Goal: Task Accomplishment & Management: Manage account settings

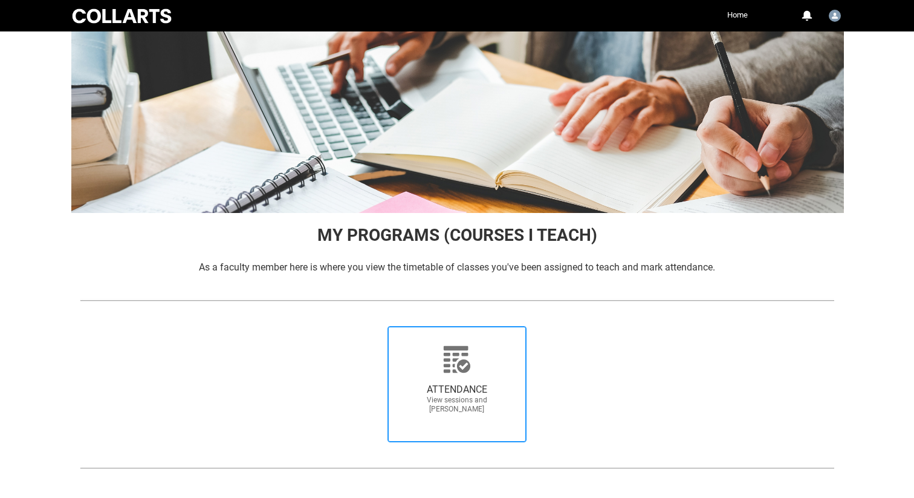
click at [430, 369] on div at bounding box center [457, 359] width 116 height 29
click at [370, 326] on input "ATTENDANCE View sessions and [PERSON_NAME]" at bounding box center [369, 325] width 1 height 1
radio input "true"
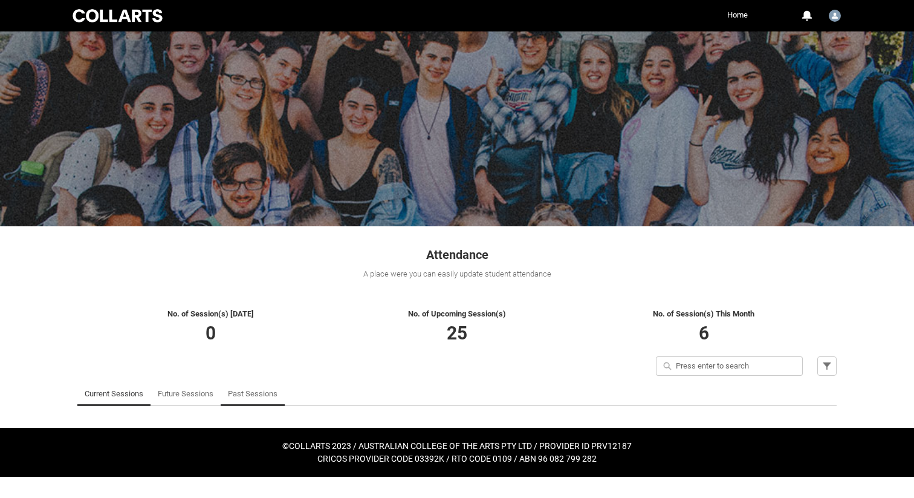
click at [230, 387] on link "Past Sessions" at bounding box center [253, 393] width 50 height 24
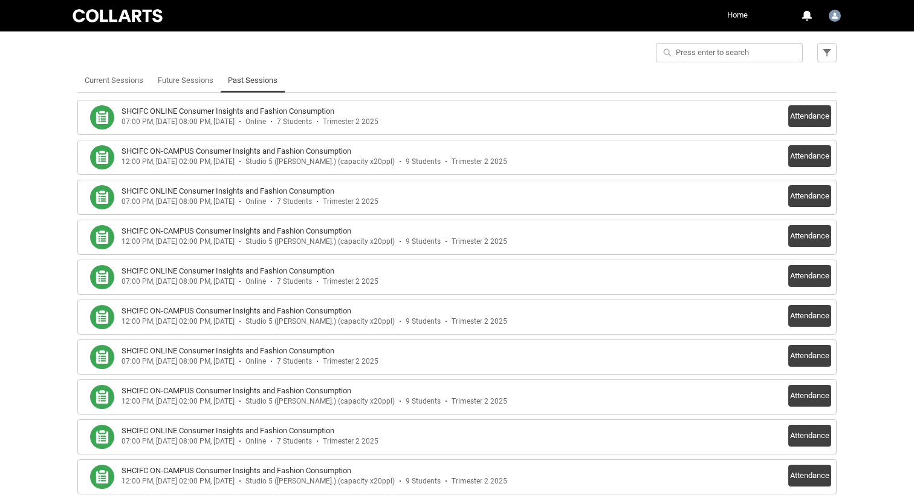
scroll to position [311, 0]
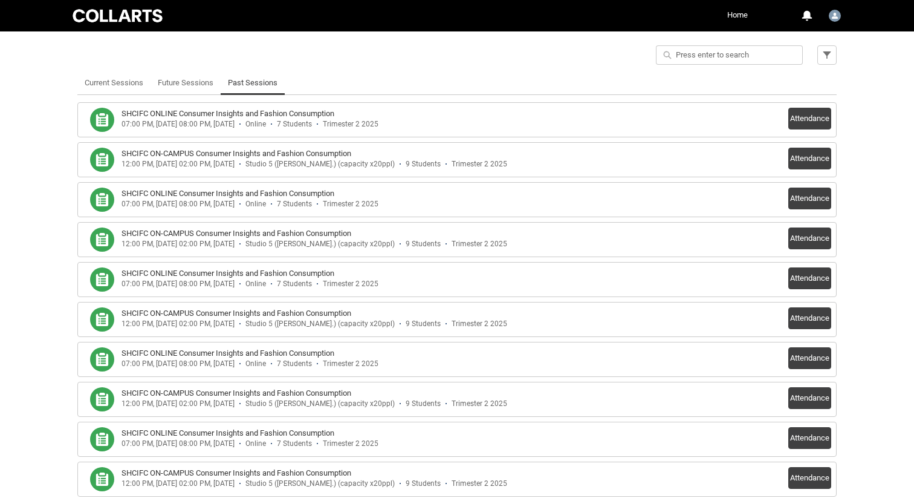
click at [274, 118] on h3 "SHCIFC ONLINE Consumer Insights and Fashion Consumption" at bounding box center [228, 114] width 213 height 12
click at [793, 111] on button "Attendance" at bounding box center [809, 119] width 43 height 22
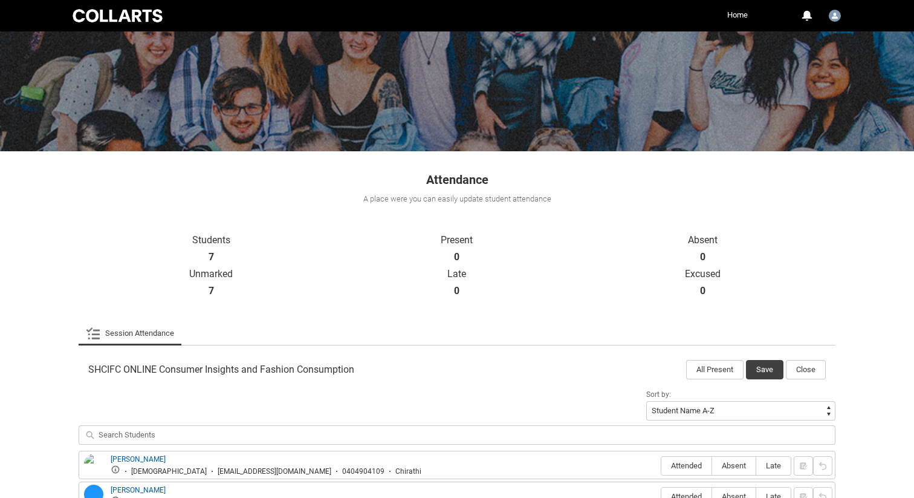
scroll to position [313, 0]
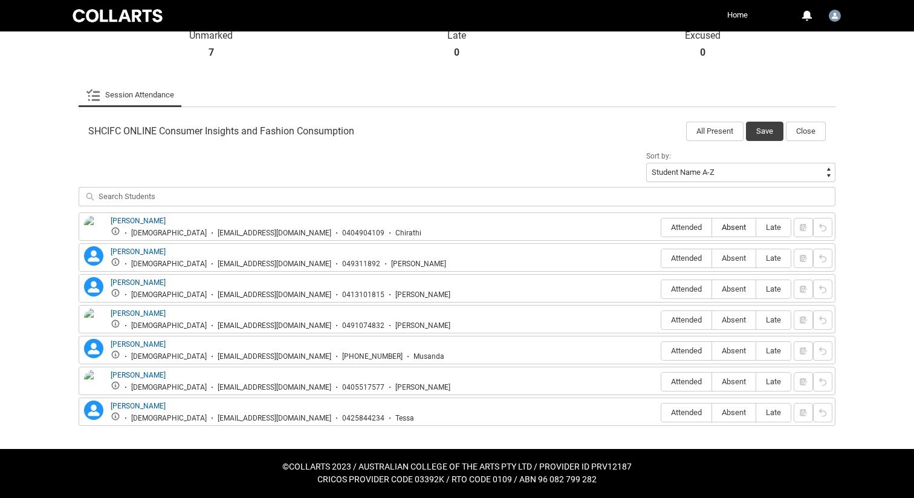
click at [733, 225] on span "Absent" at bounding box center [734, 226] width 44 height 9
click at [712, 227] on input "Absent" at bounding box center [712, 227] width 1 height 1
type lightning-radio-group "Absent"
radio input "true"
click at [731, 255] on span "Absent" at bounding box center [734, 257] width 44 height 9
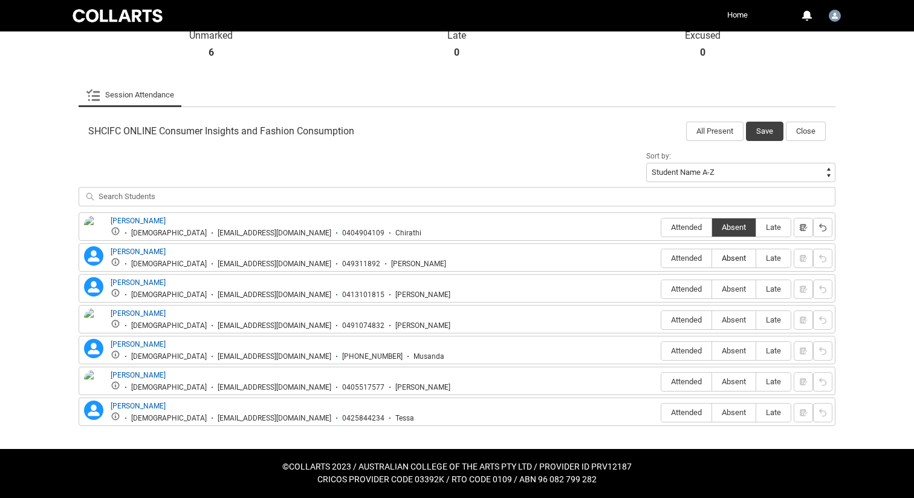
click at [712, 258] on input "Absent" at bounding box center [712, 258] width 1 height 1
type lightning-radio-group "Absent"
radio input "true"
click at [744, 300] on div "[PERSON_NAME] [PERSON_NAME] [DEMOGRAPHIC_DATA] [EMAIL_ADDRESS][DOMAIN_NAME] 041…" at bounding box center [457, 288] width 757 height 28
click at [741, 288] on span "Absent" at bounding box center [734, 288] width 44 height 9
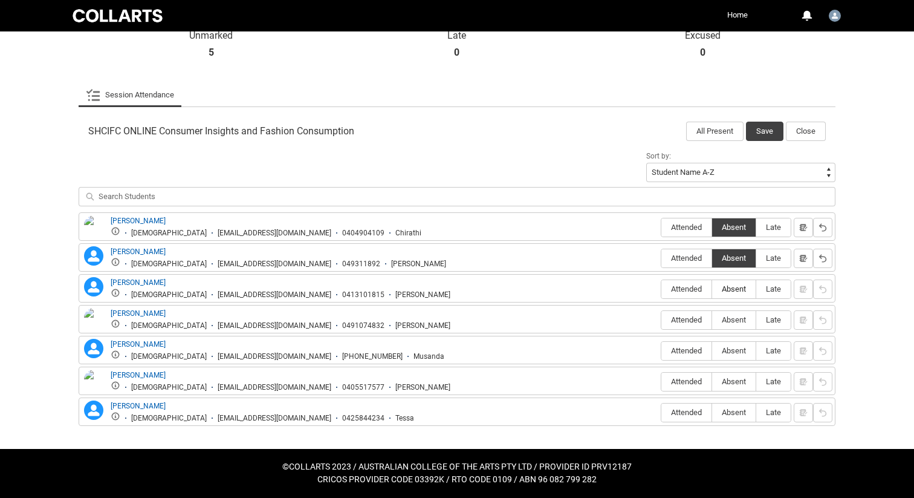
click at [712, 288] on input "Absent" at bounding box center [712, 288] width 1 height 1
type lightning-radio-group "Absent"
radio input "true"
click at [693, 319] on span "Attended" at bounding box center [686, 319] width 50 height 9
click at [661, 319] on input "Attended" at bounding box center [661, 319] width 1 height 1
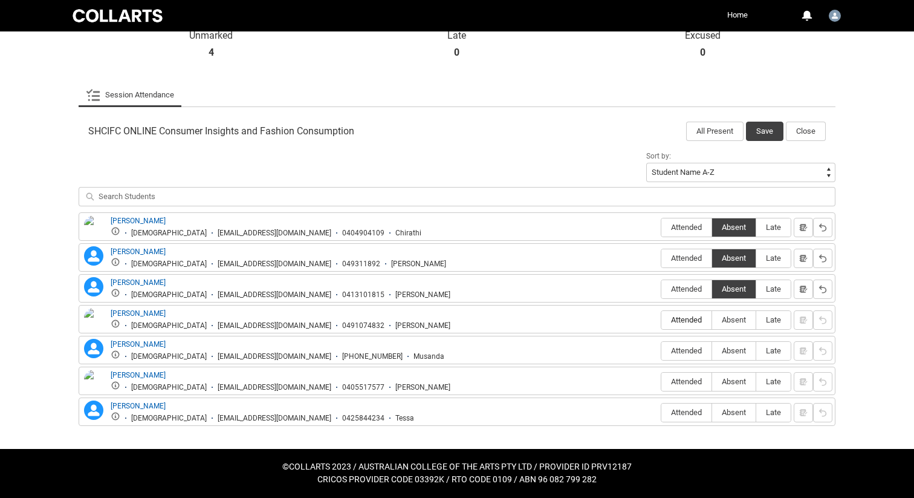
type lightning-radio-group "Attended"
radio input "true"
click at [729, 348] on span "Absent" at bounding box center [734, 350] width 44 height 9
click at [712, 350] on input "Absent" at bounding box center [712, 350] width 1 height 1
type lightning-radio-group "Absent"
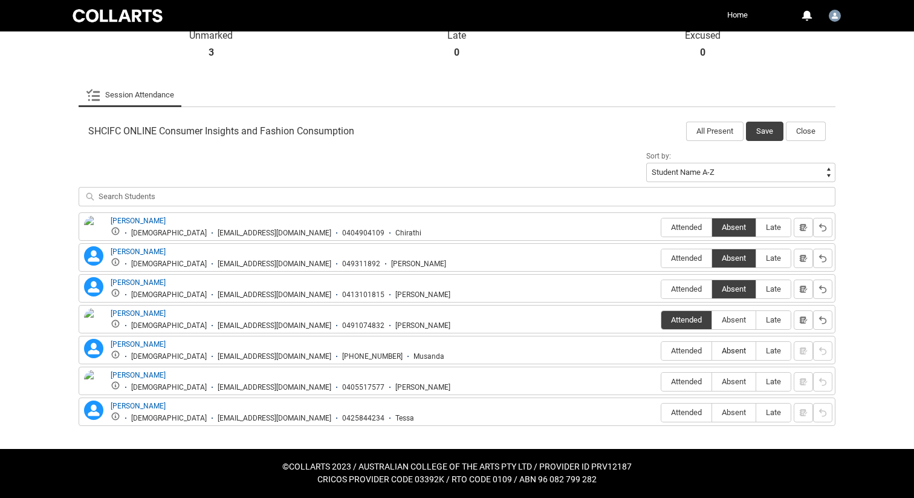
radio input "true"
click at [732, 381] on span "Absent" at bounding box center [734, 381] width 44 height 9
click at [712, 381] on input "Absent" at bounding box center [712, 381] width 1 height 1
type lightning-radio-group "Absent"
radio input "true"
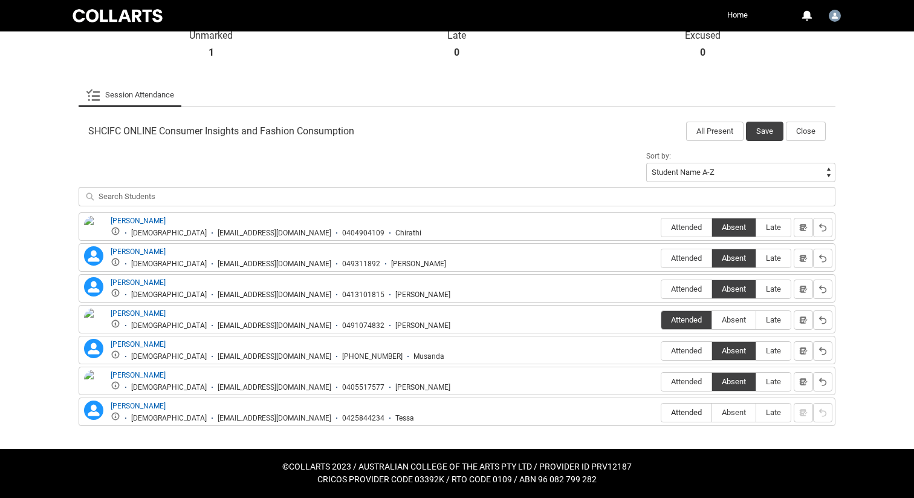
click at [683, 409] on span "Attended" at bounding box center [686, 411] width 50 height 9
click at [661, 412] on input "Attended" at bounding box center [661, 412] width 1 height 1
type lightning-radio-group "Attended"
radio input "true"
click at [765, 129] on button "Save" at bounding box center [764, 131] width 37 height 19
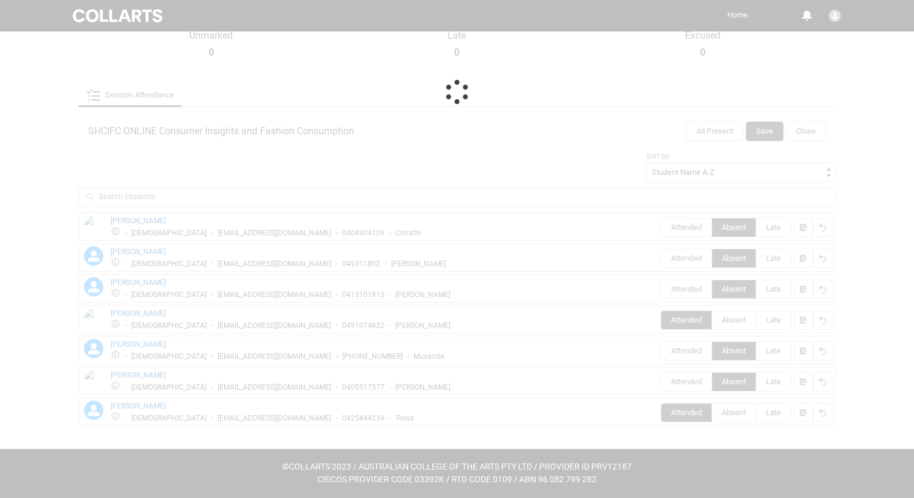
scroll to position [323, 0]
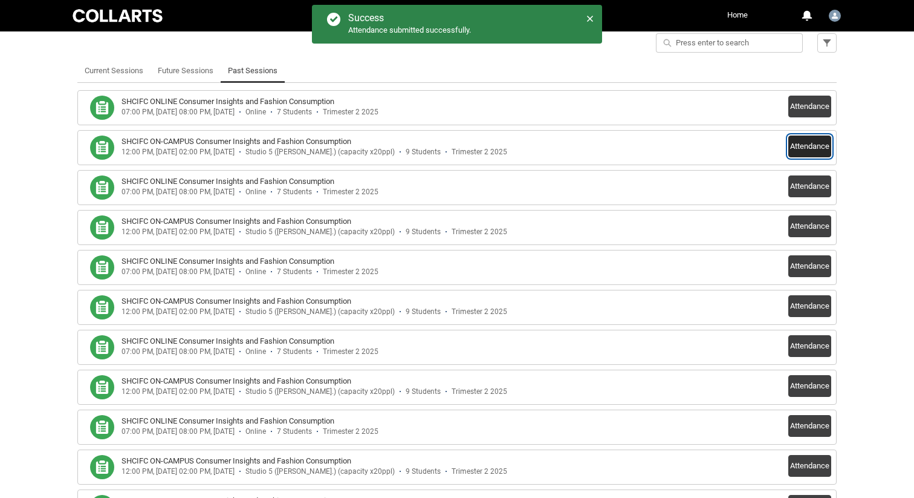
click at [820, 150] on button "Attendance" at bounding box center [809, 146] width 43 height 22
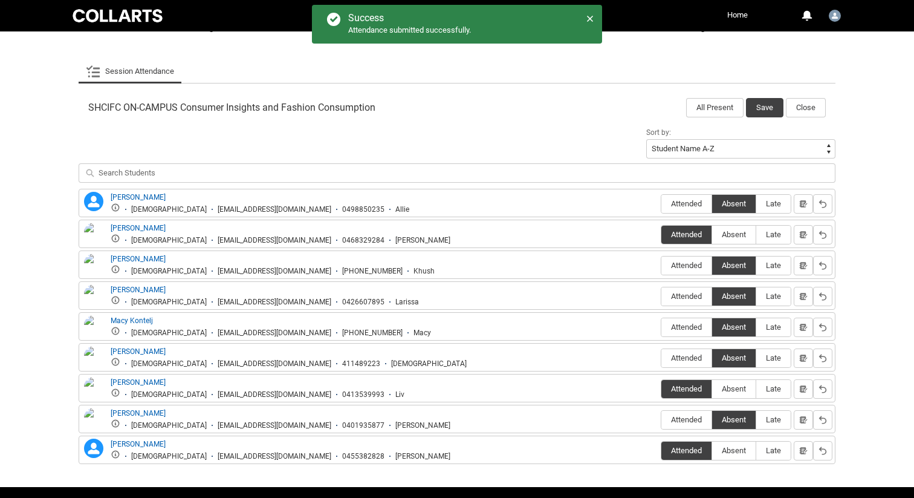
scroll to position [375, 0]
